Goal: Find specific page/section: Find specific page/section

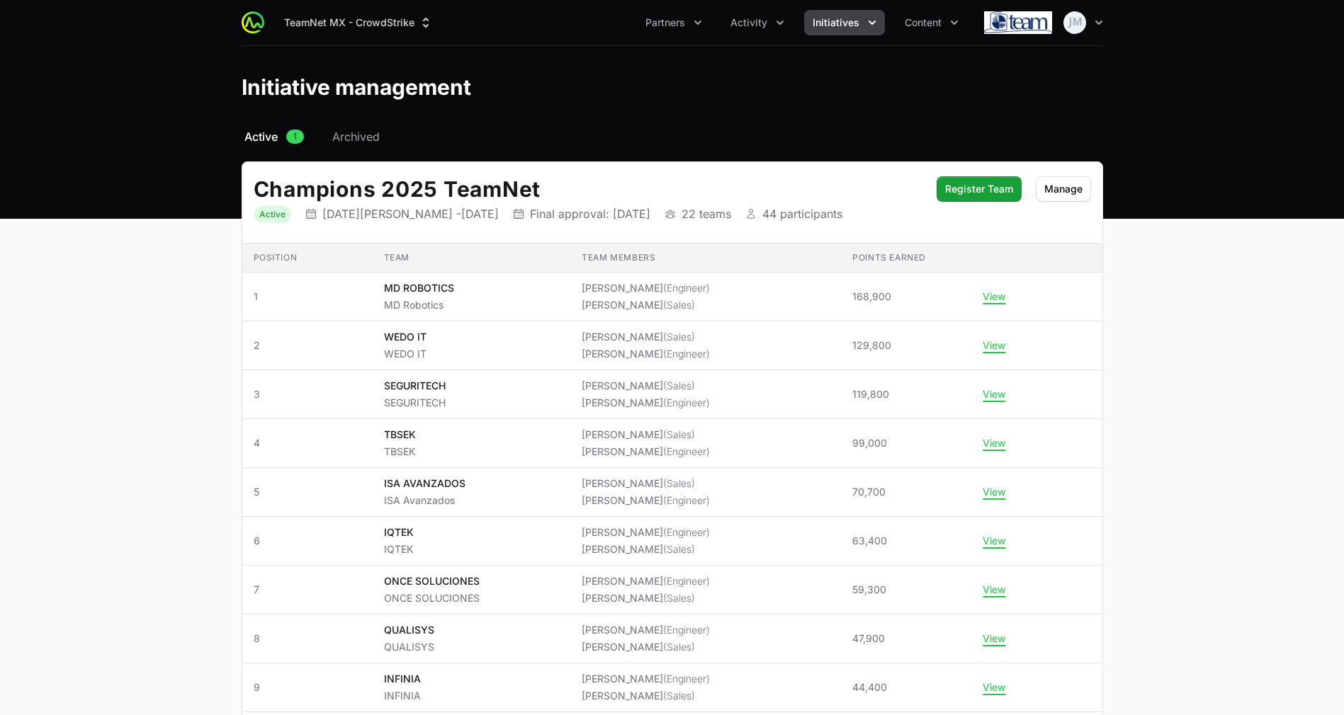
click at [796, 134] on nav "Active 1 Archived" at bounding box center [672, 136] width 861 height 17
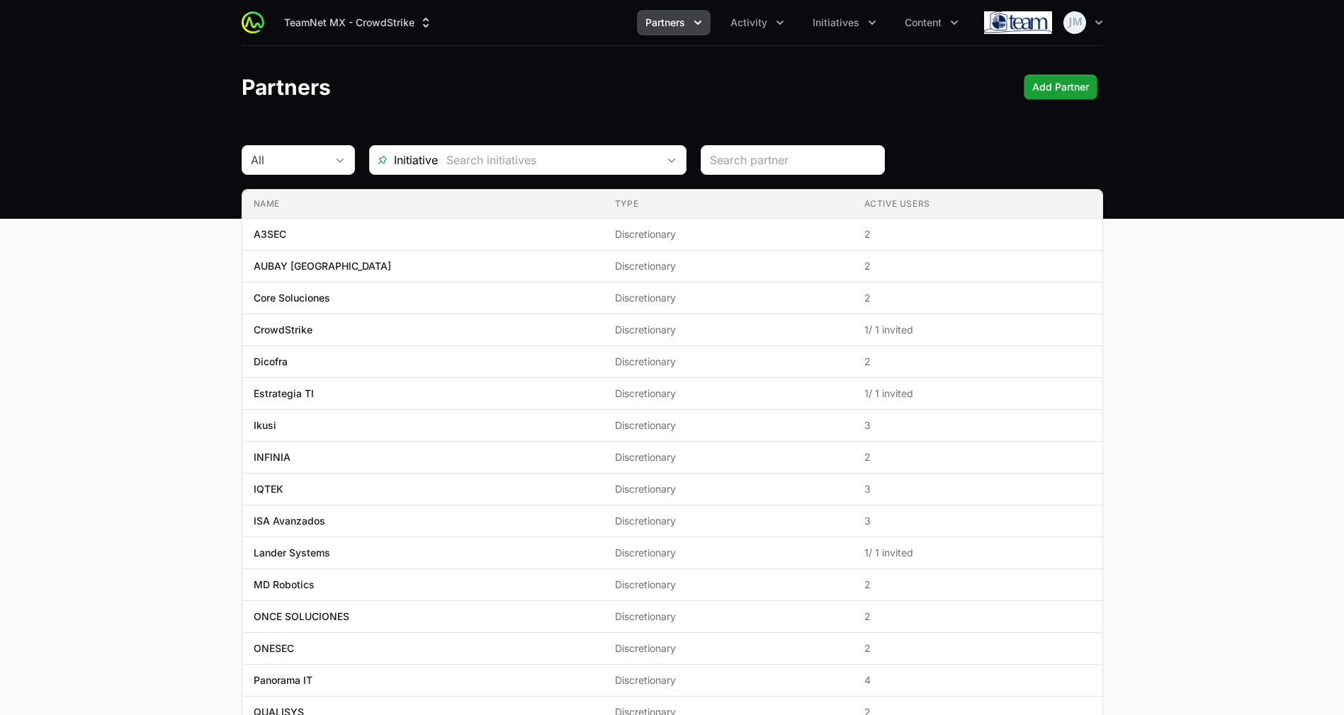
click at [695, 19] on icon "Partners menu" at bounding box center [698, 23] width 14 height 14
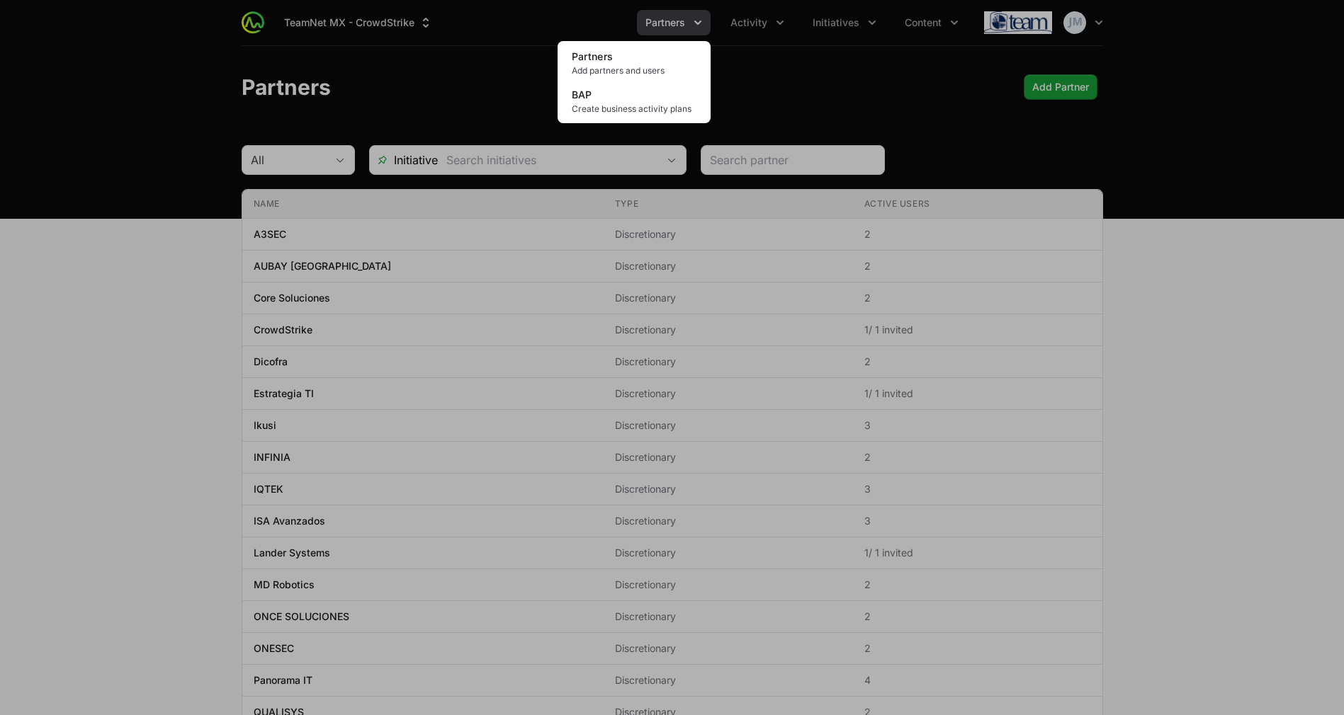
click at [756, 16] on div "Partners menu" at bounding box center [672, 357] width 1344 height 715
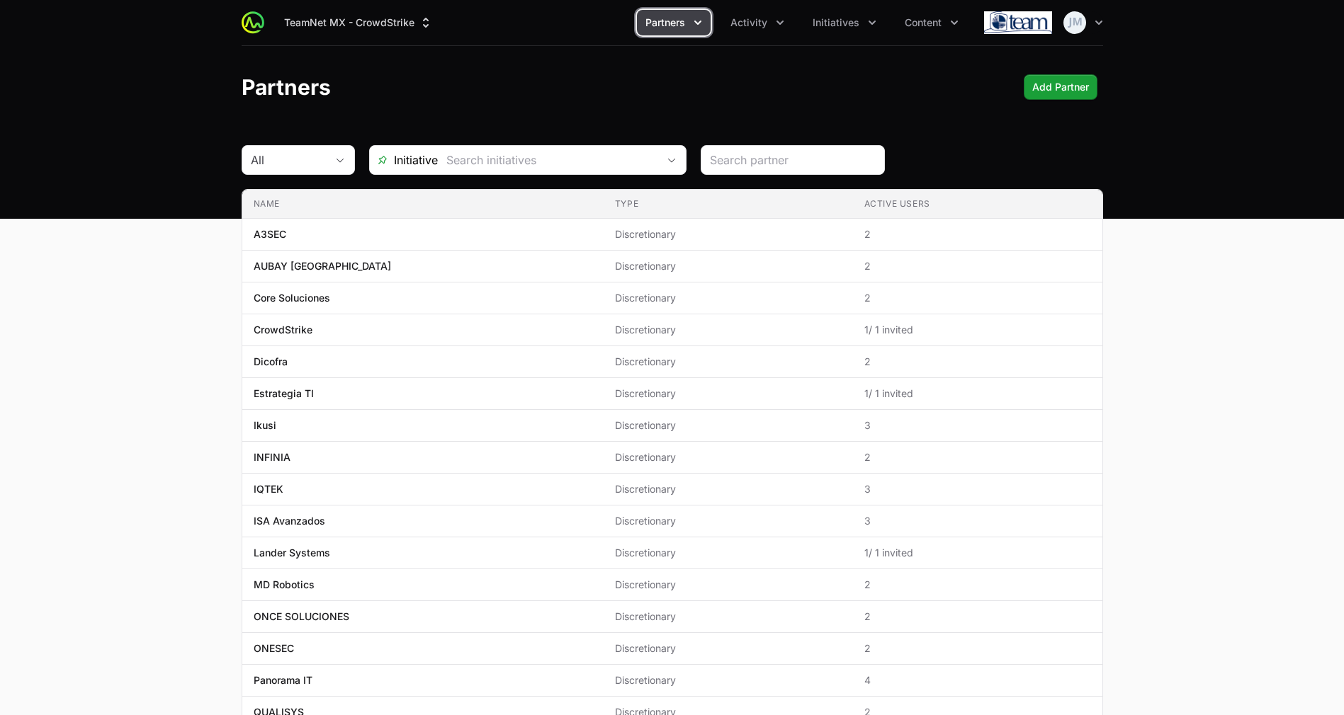
click at [756, 16] on span "Activity" at bounding box center [748, 23] width 37 height 14
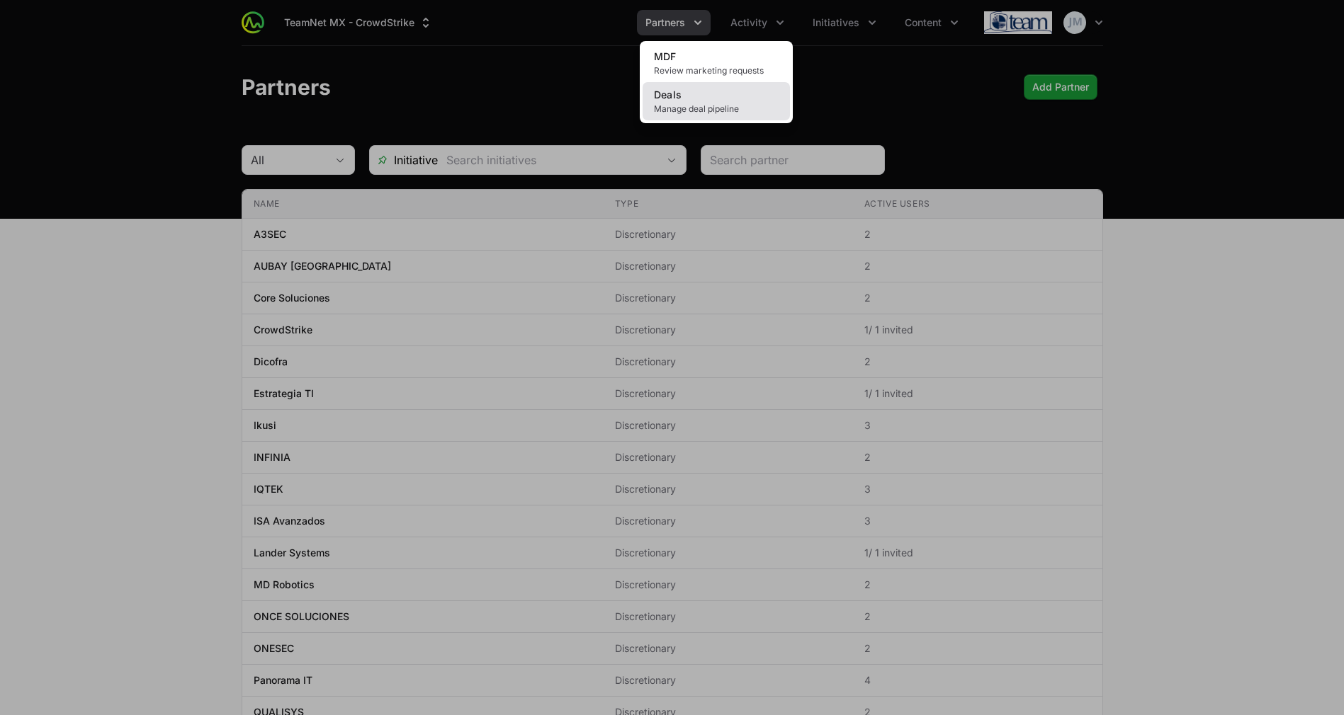
click at [734, 99] on link "Deals Manage deal pipeline" at bounding box center [715, 101] width 147 height 38
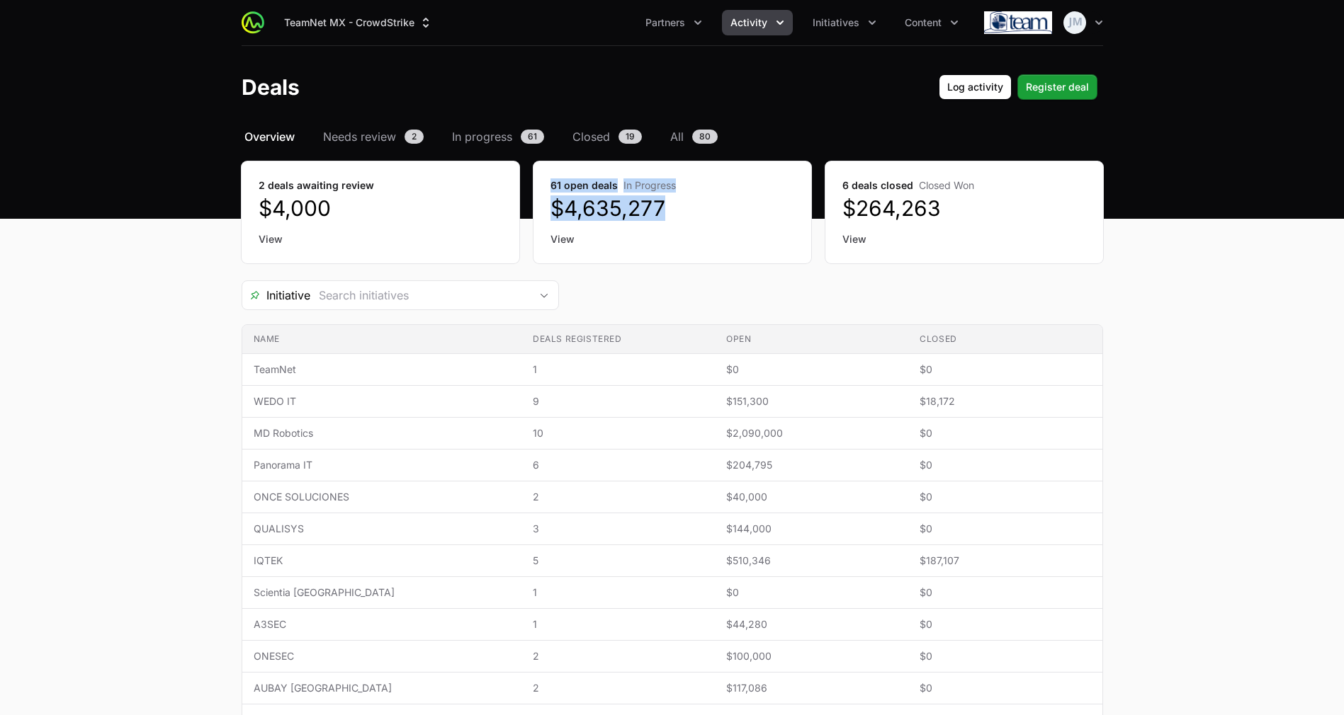
drag, startPoint x: 676, startPoint y: 206, endPoint x: 538, endPoint y: 175, distance: 141.6
click at [538, 175] on div "61 open deals In Progress $4,635,277 View" at bounding box center [672, 212] width 278 height 102
click at [642, 196] on dd "$4,635,277" at bounding box center [672, 207] width 244 height 25
